Goal: Book appointment/travel/reservation

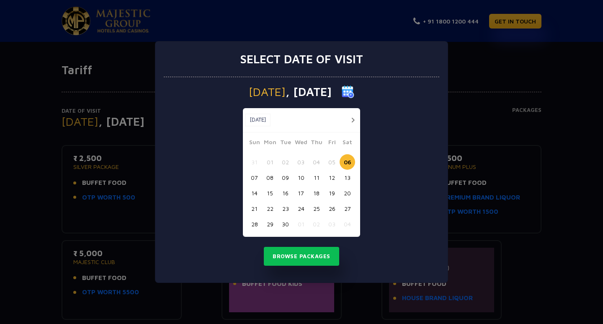
click at [305, 191] on button "17" at bounding box center [300, 192] width 15 height 15
click at [316, 260] on button "Browse Packages" at bounding box center [301, 256] width 75 height 19
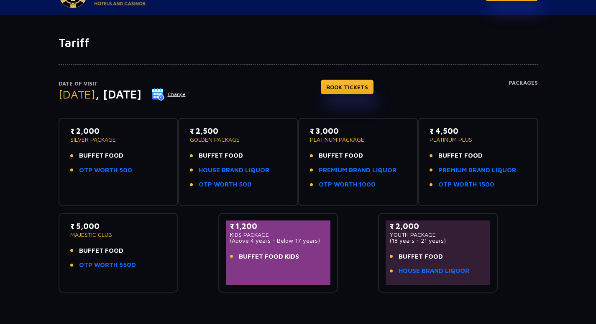
scroll to position [42, 0]
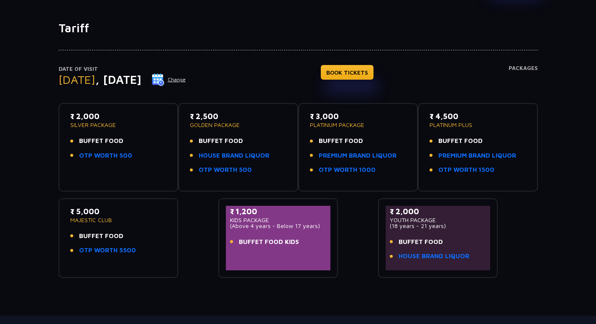
click at [449, 118] on p "₹ 4,500" at bounding box center [478, 115] width 97 height 11
click at [458, 129] on div "₹ 4,500 PLATINUM PLUS BUFFET FOOD PREMIUM BRAND LIQUOR OTP WORTH 1500" at bounding box center [478, 144] width 97 height 69
click at [458, 128] on div "₹ 4,500 PLATINUM PLUS BUFFET FOOD PREMIUM BRAND LIQUOR OTP WORTH 1500" at bounding box center [478, 144] width 97 height 69
click at [463, 113] on p "₹ 4,500" at bounding box center [478, 115] width 97 height 11
click at [463, 154] on link "PREMIUM BRAND LIQUOR" at bounding box center [478, 156] width 78 height 10
